Goal: Obtain resource: Download file/media

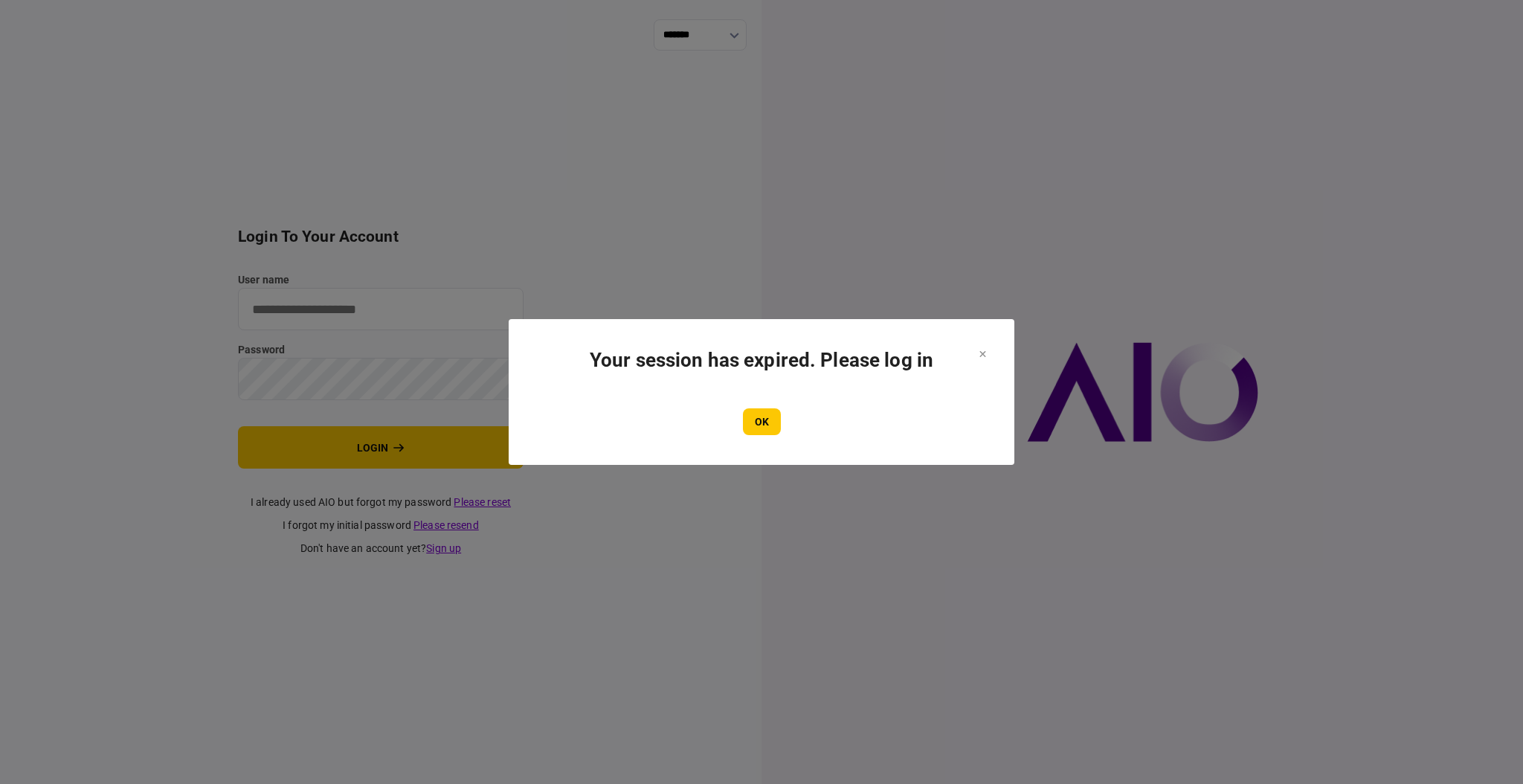
click at [760, 415] on button "OK" at bounding box center [762, 422] width 38 height 27
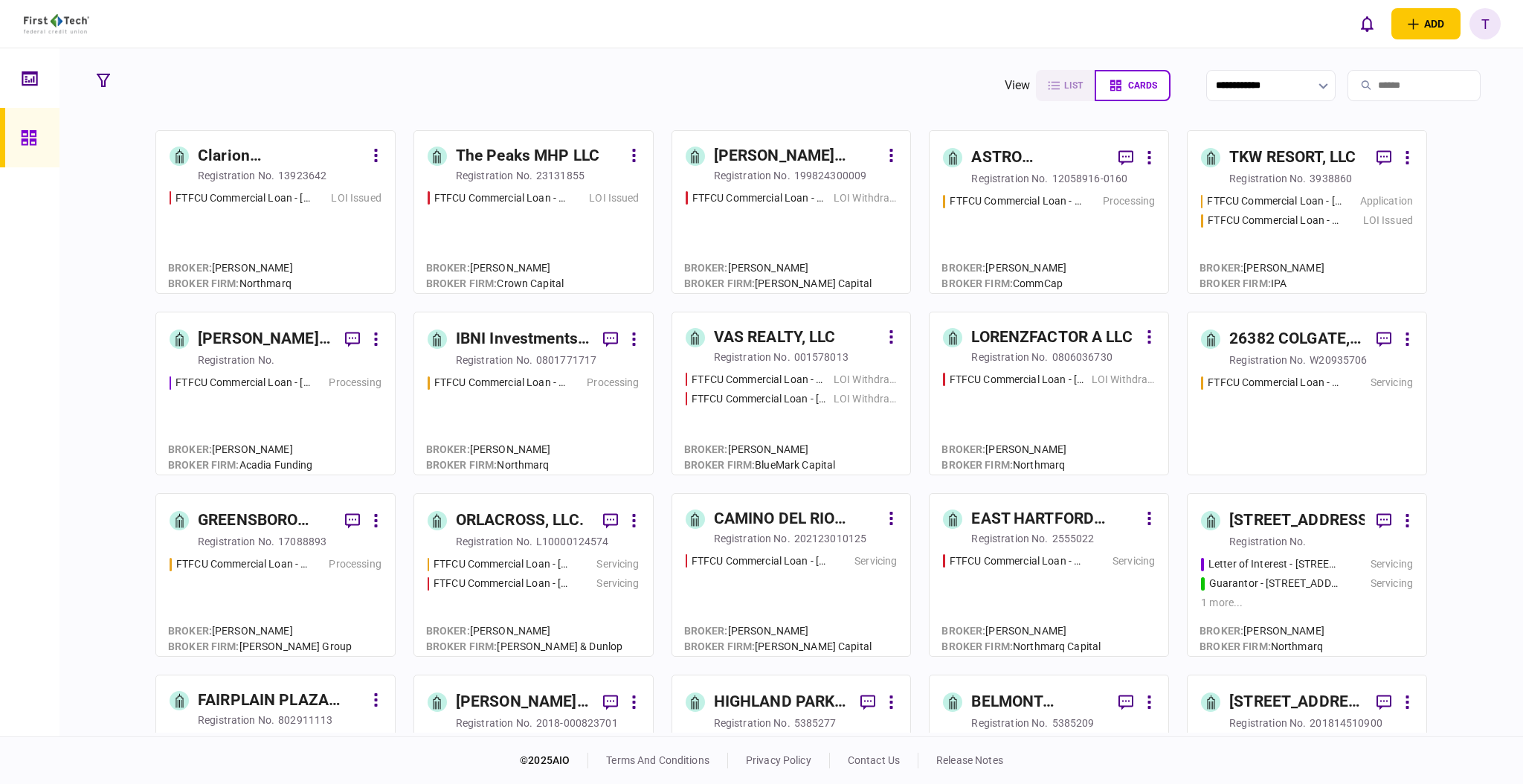
click at [484, 337] on div "IBNI Investments, LLC" at bounding box center [523, 339] width 135 height 24
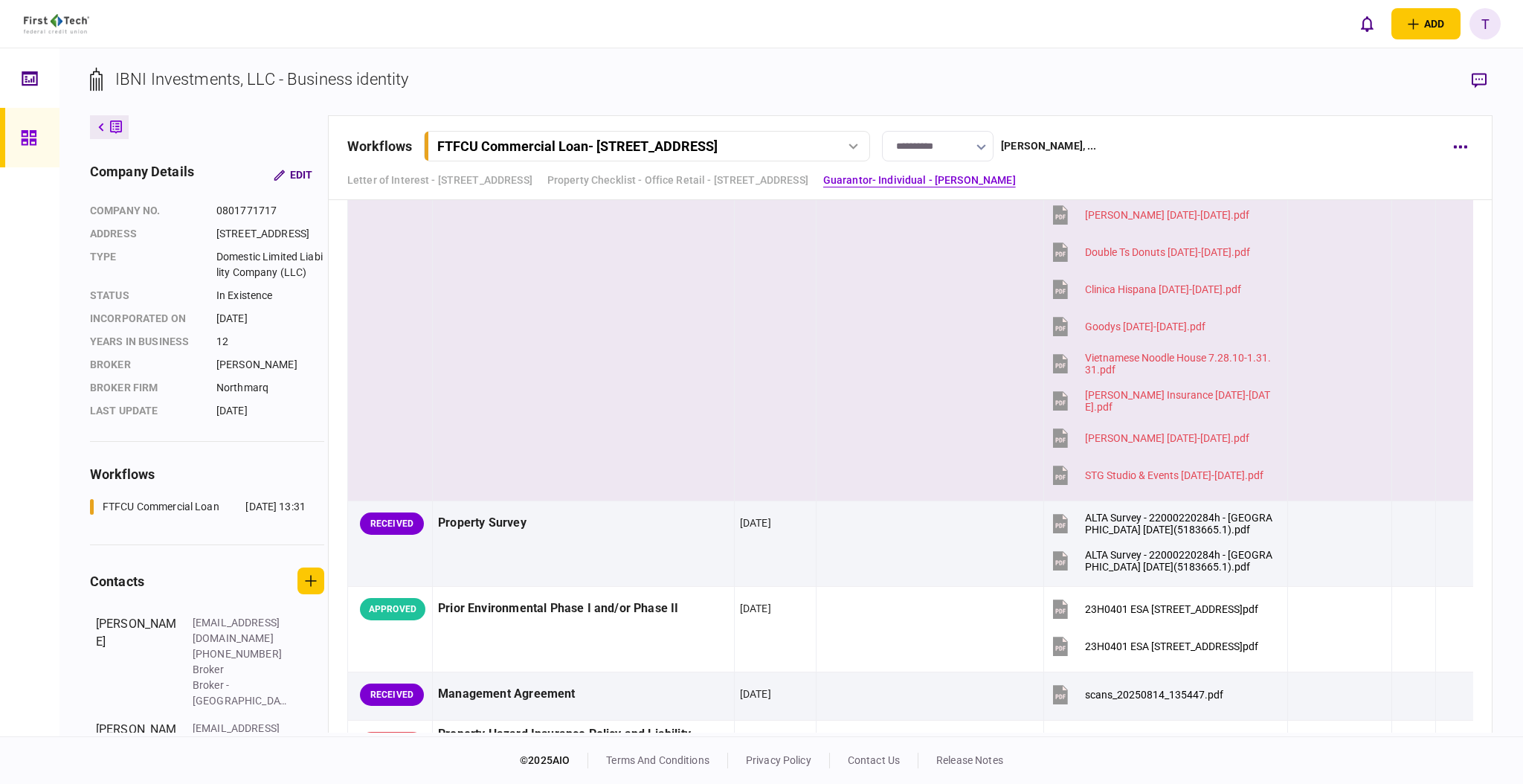
scroll to position [1190, 0]
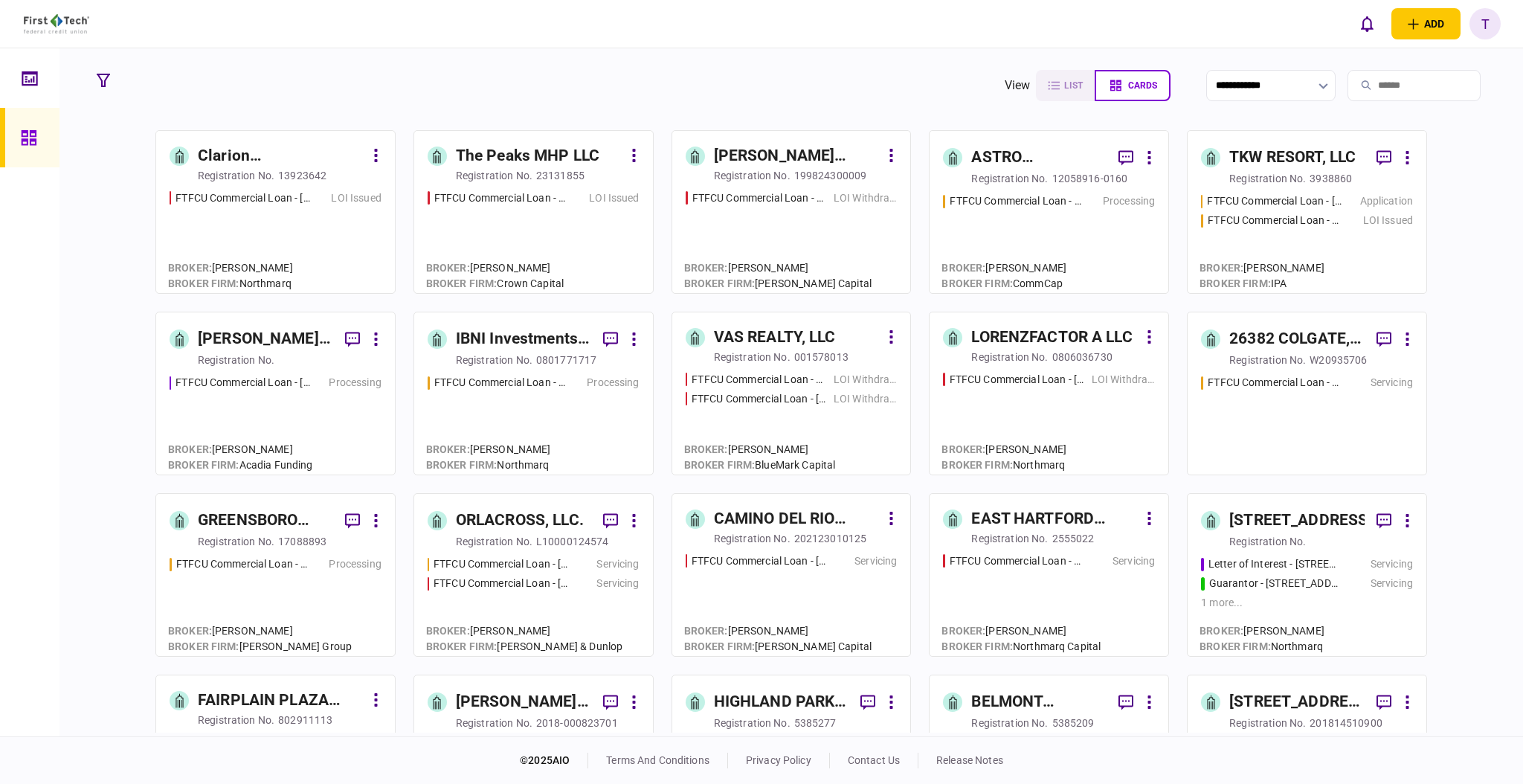
click at [249, 335] on div "[PERSON_NAME] Regency Partners LLC" at bounding box center [265, 339] width 135 height 24
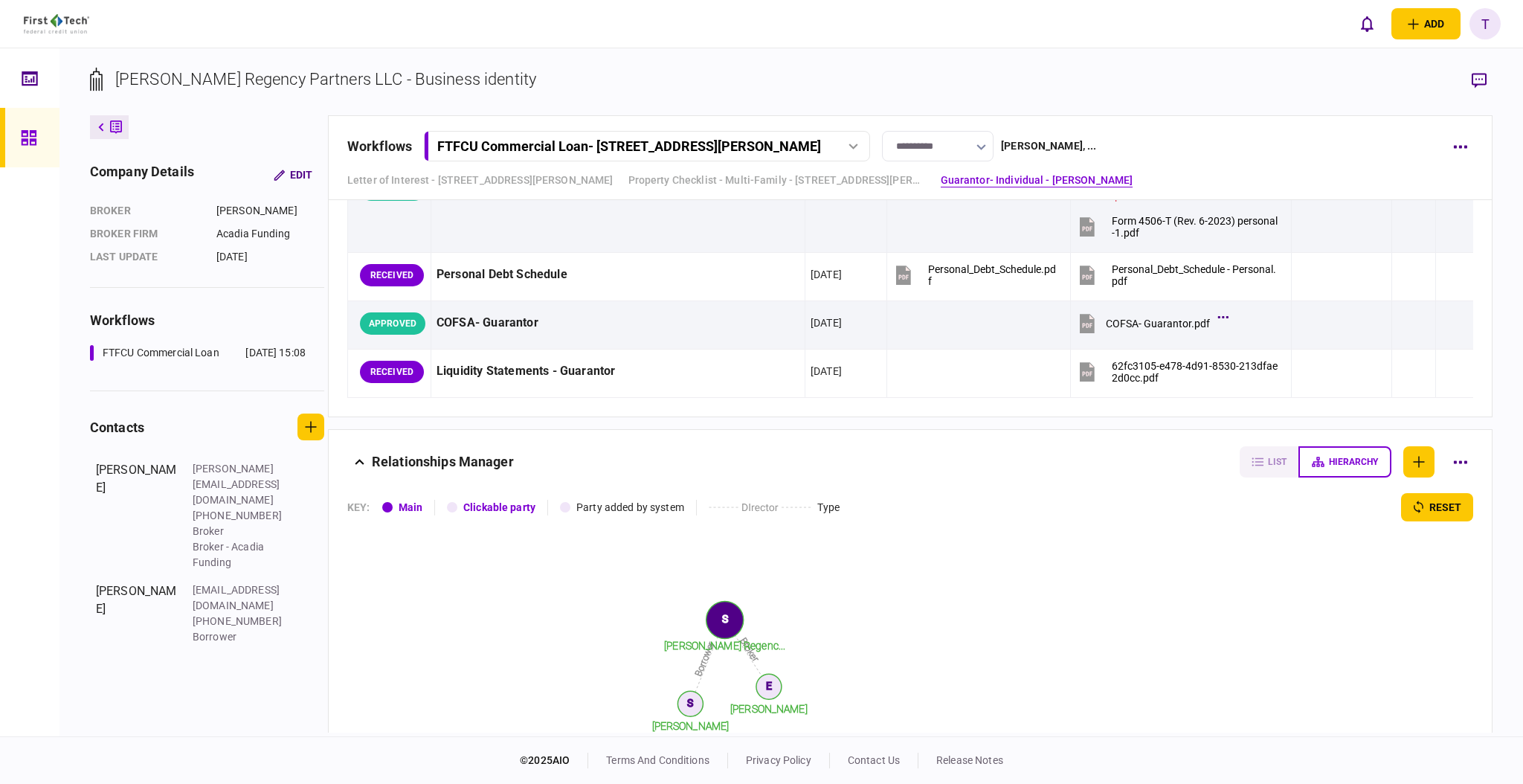
scroll to position [2265, 0]
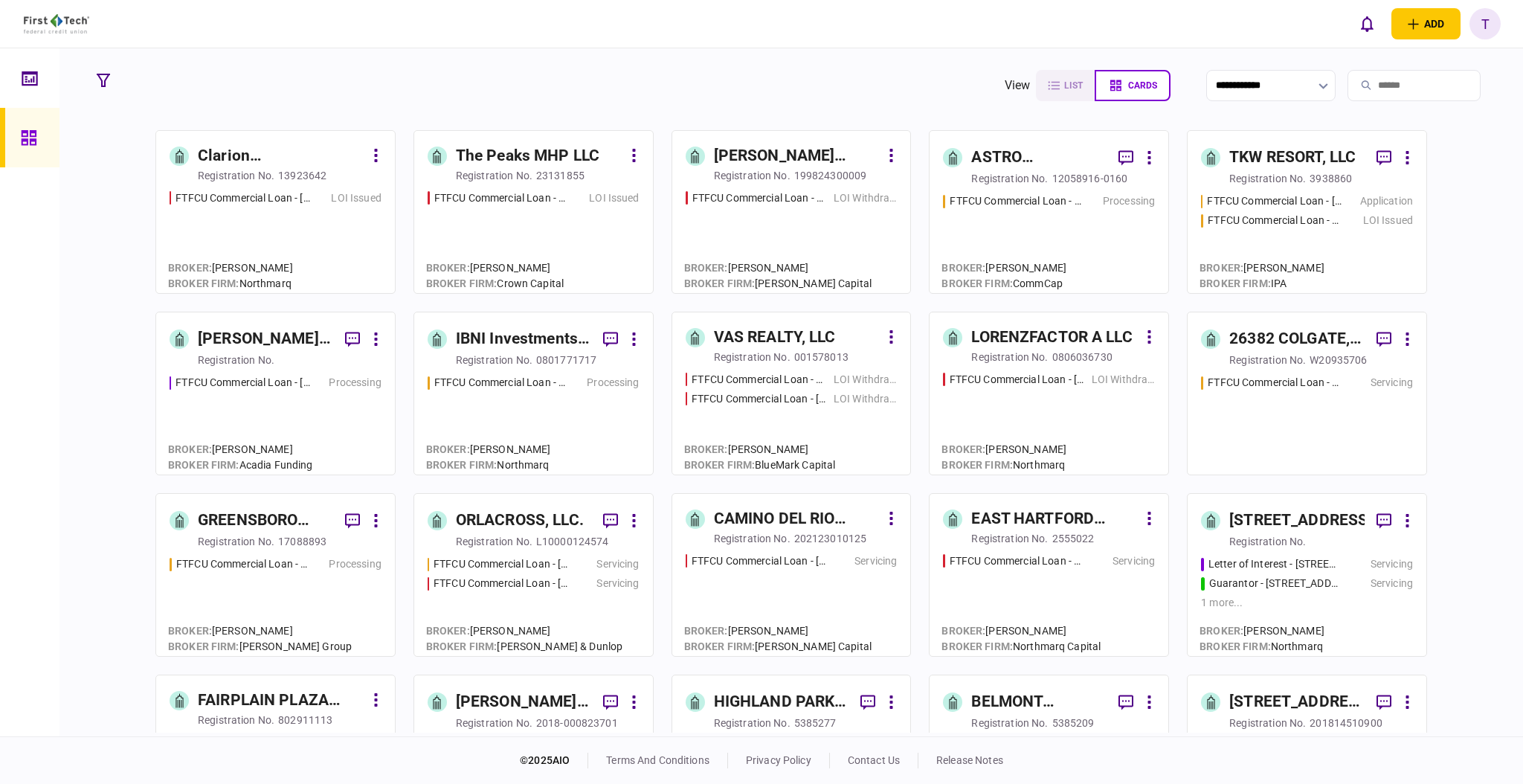
click at [990, 152] on div "ASTRO PROPERTIES LLC" at bounding box center [1038, 158] width 135 height 24
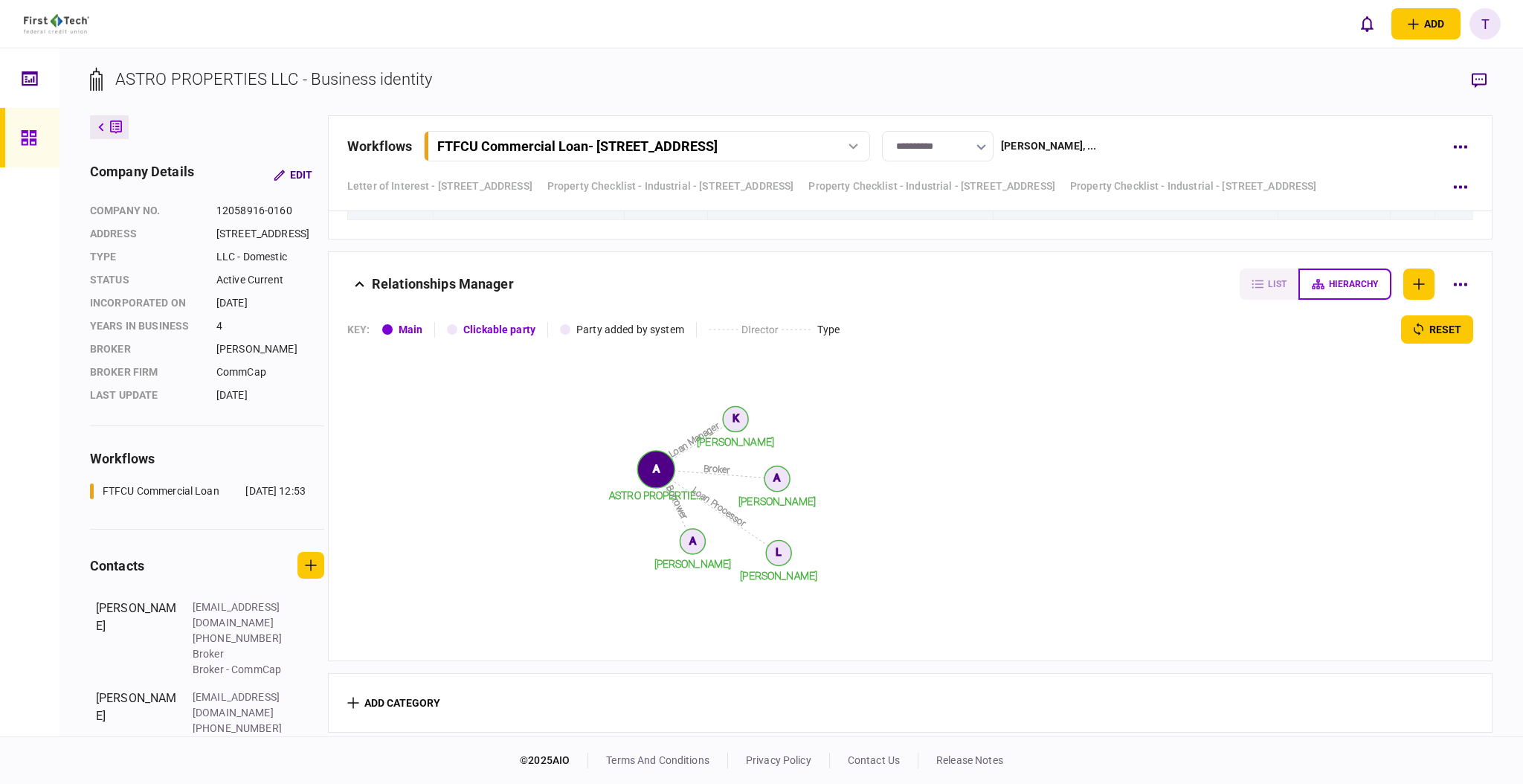
scroll to position [4091, 0]
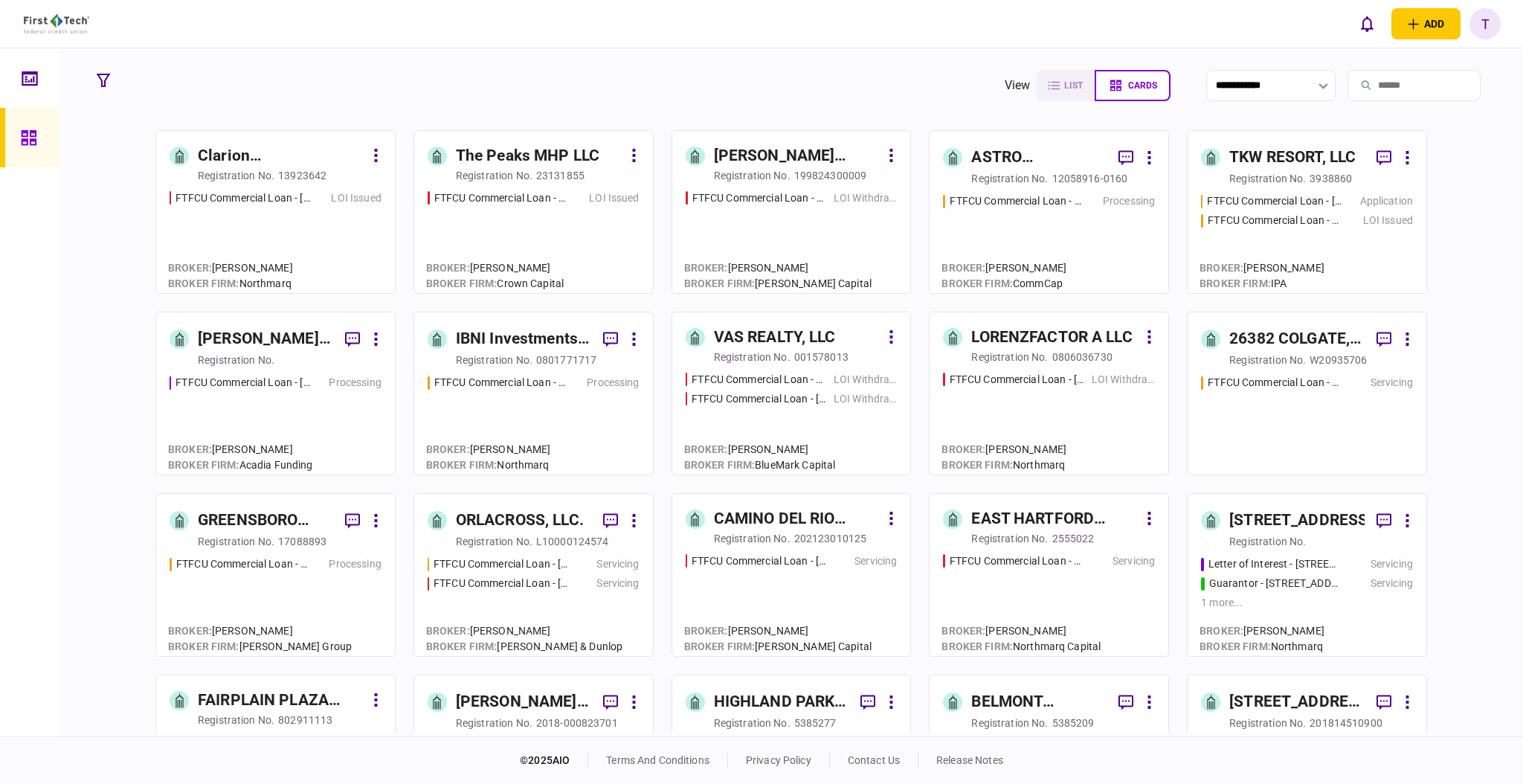
click at [239, 343] on div "[PERSON_NAME] Regency Partners LLC" at bounding box center [265, 339] width 135 height 24
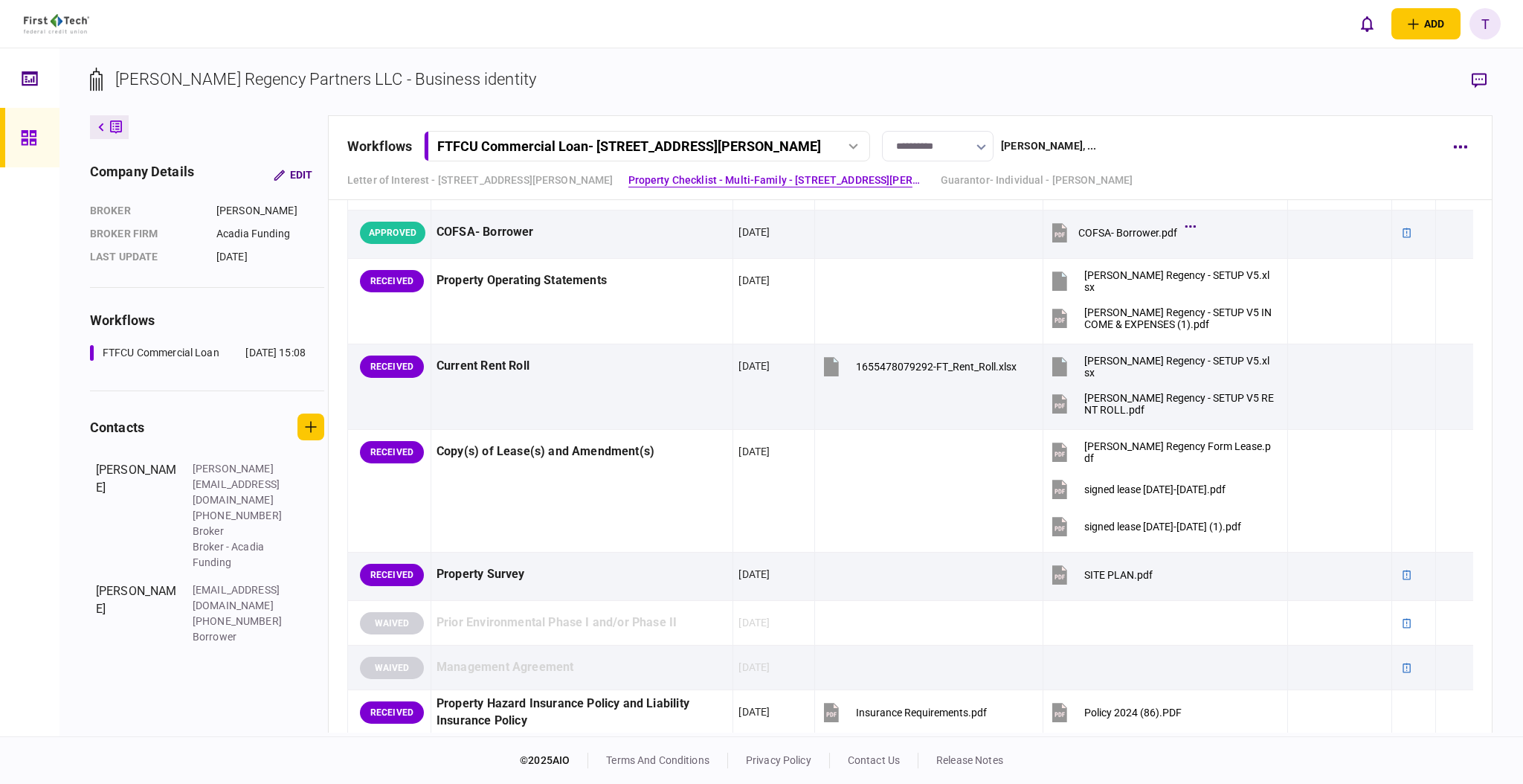
scroll to position [991, 0]
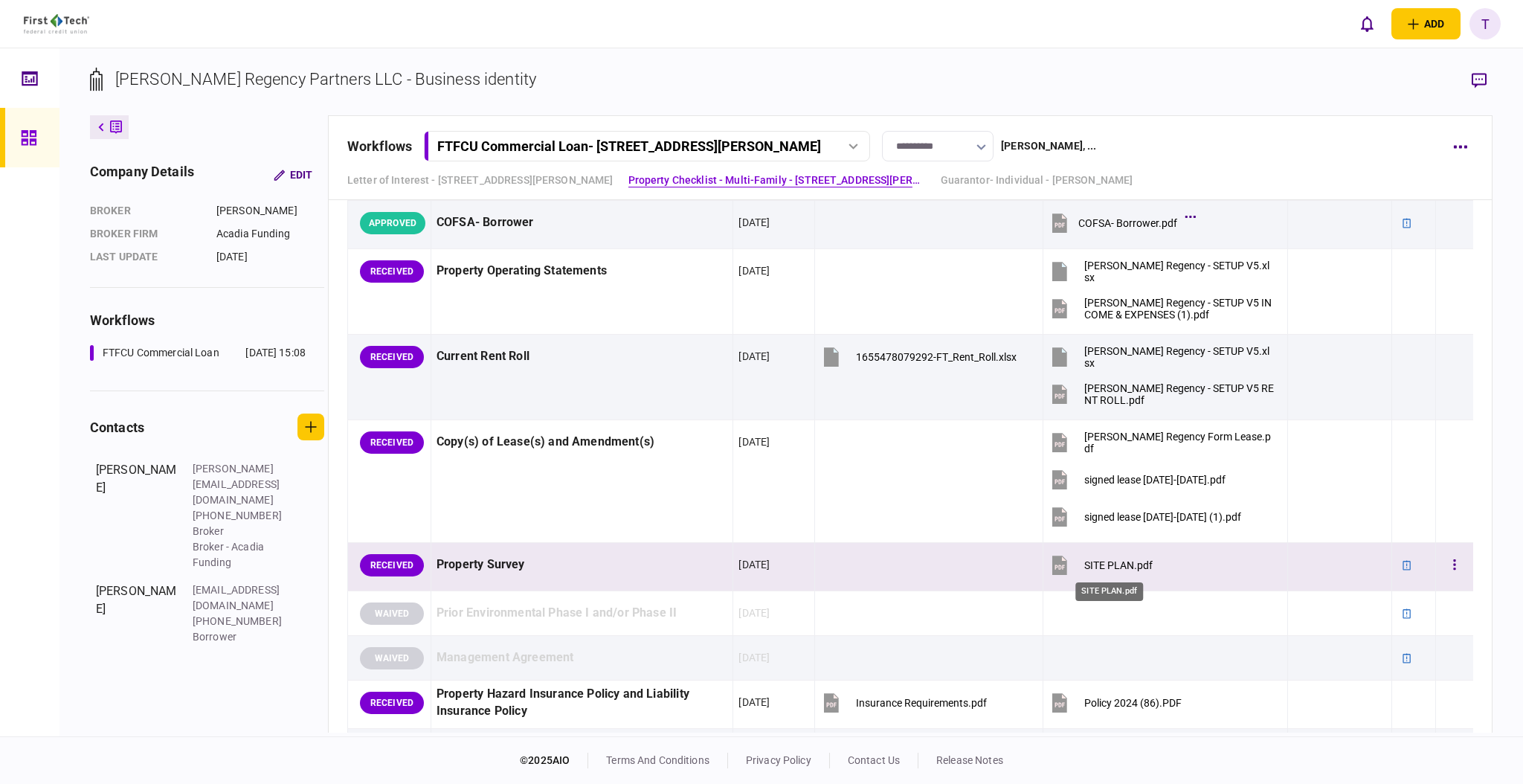
click at [1104, 565] on div "SITE PLAN.pdf" at bounding box center [1118, 565] width 69 height 12
